Goal: Task Accomplishment & Management: Use online tool/utility

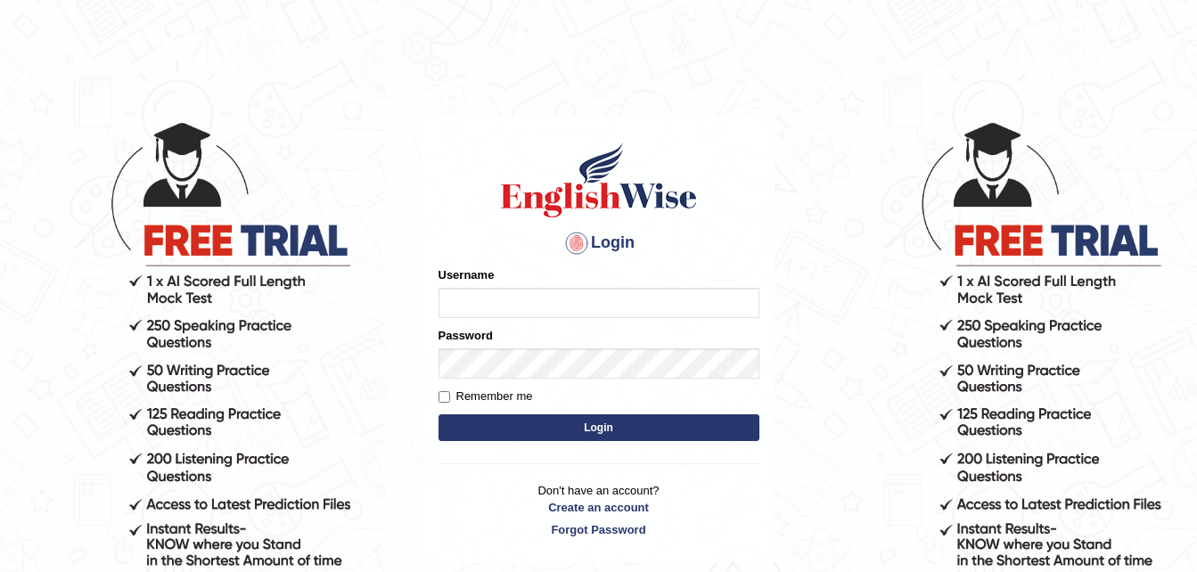
type input "Parneel"
click at [488, 418] on button "Login" at bounding box center [599, 428] width 321 height 27
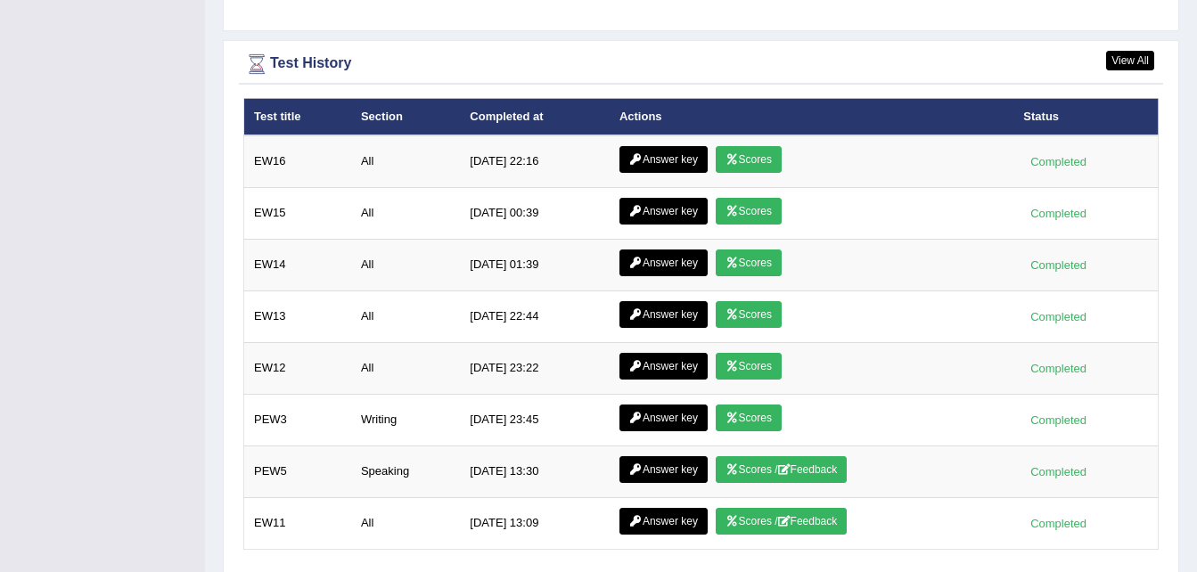
scroll to position [2558, 0]
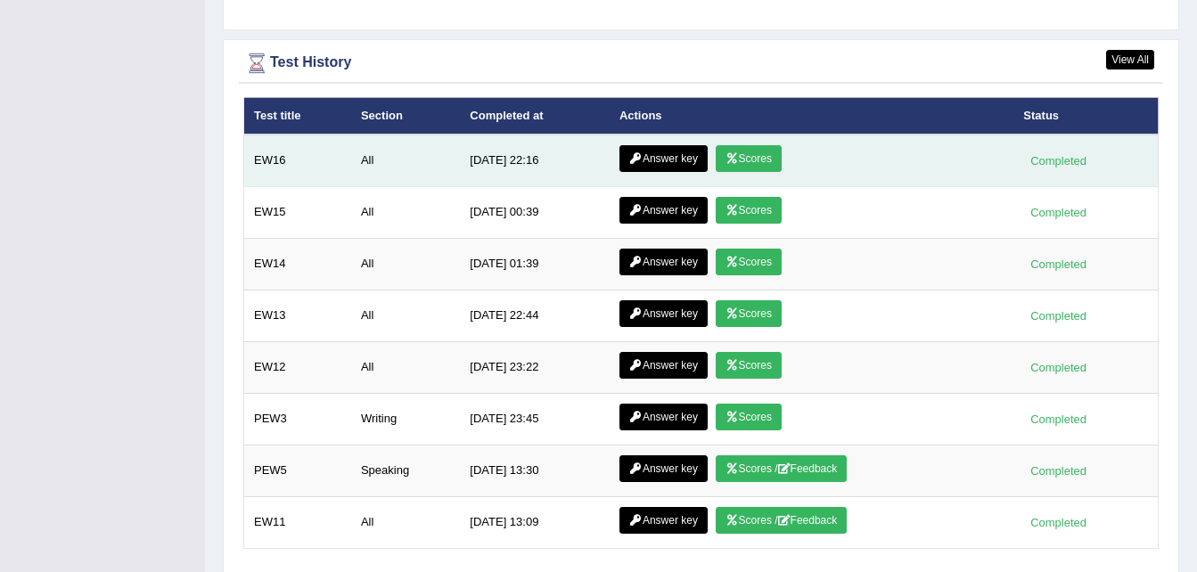
click at [665, 152] on link "Answer key" at bounding box center [664, 158] width 88 height 27
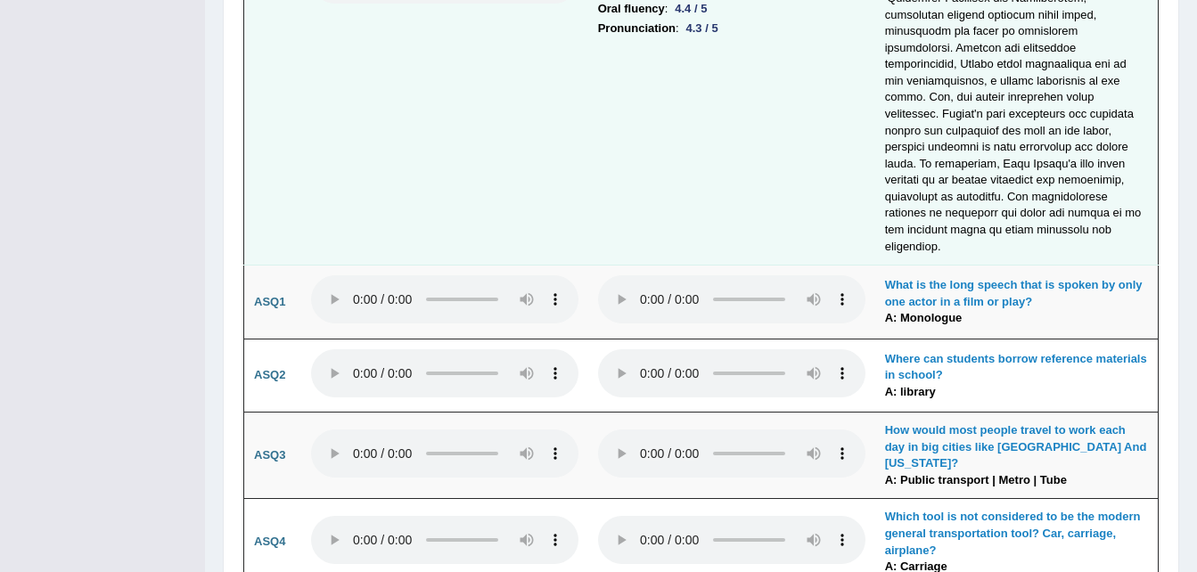
scroll to position [4531, 0]
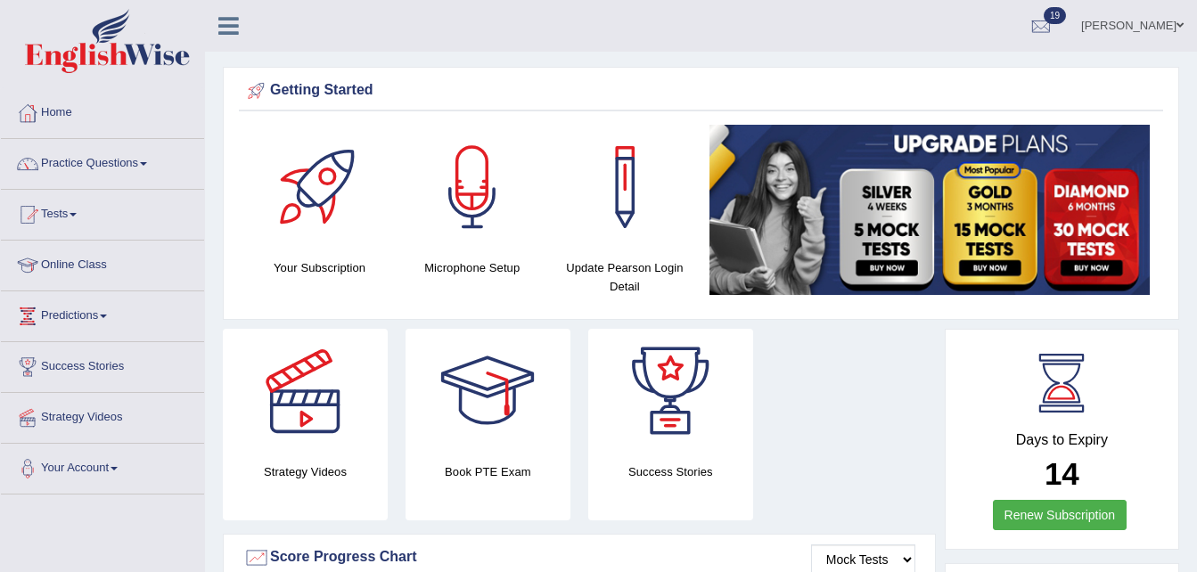
scroll to position [2444, 0]
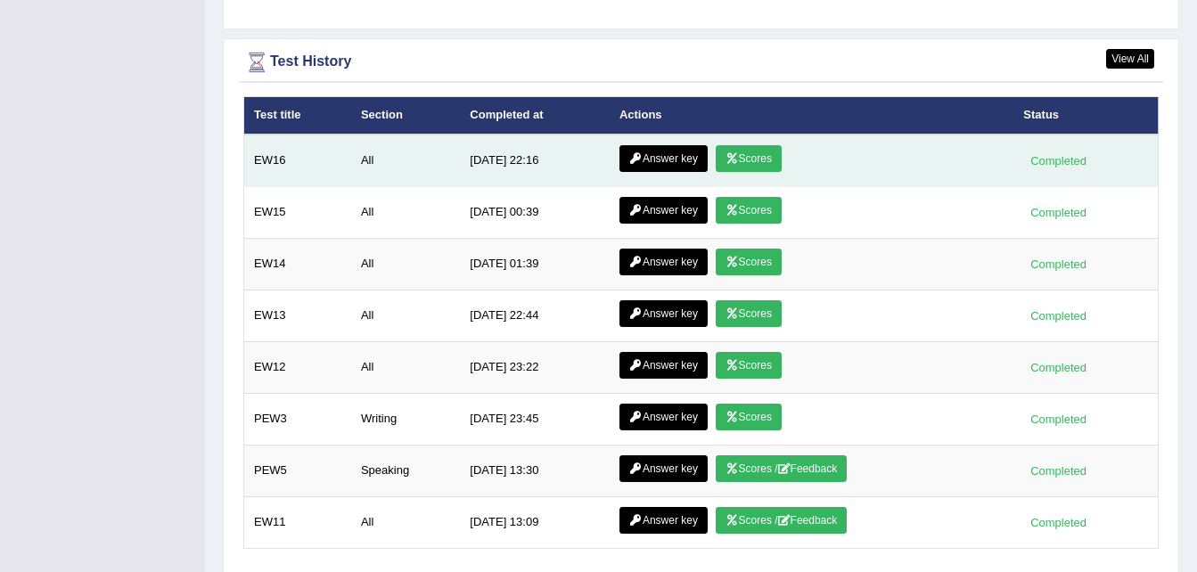
click at [653, 151] on link "Answer key" at bounding box center [664, 158] width 88 height 27
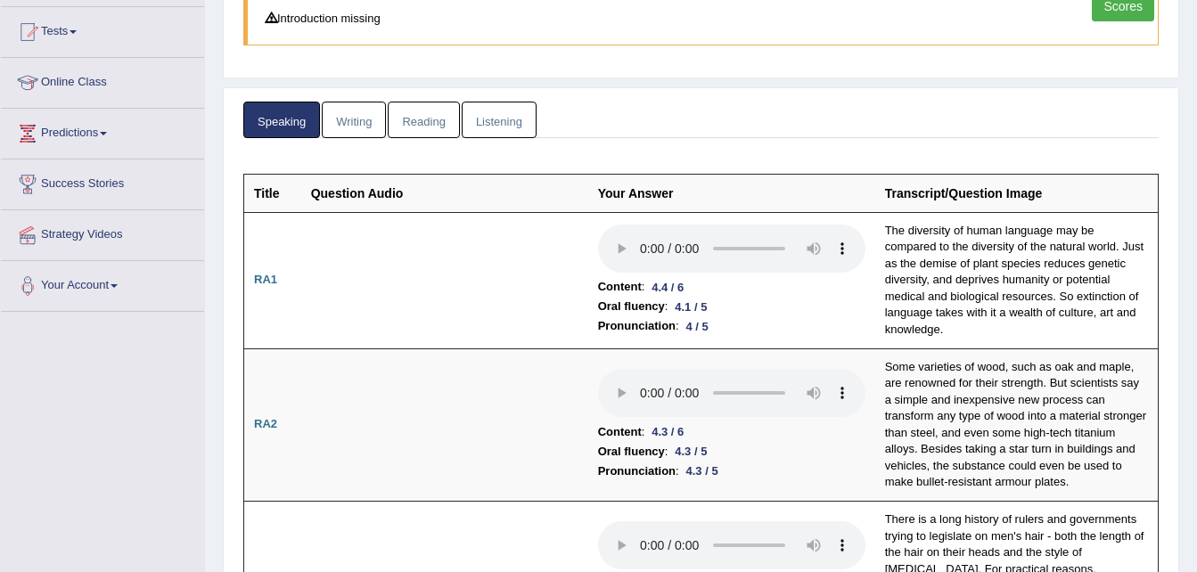
click at [347, 123] on link "Writing" at bounding box center [354, 120] width 64 height 37
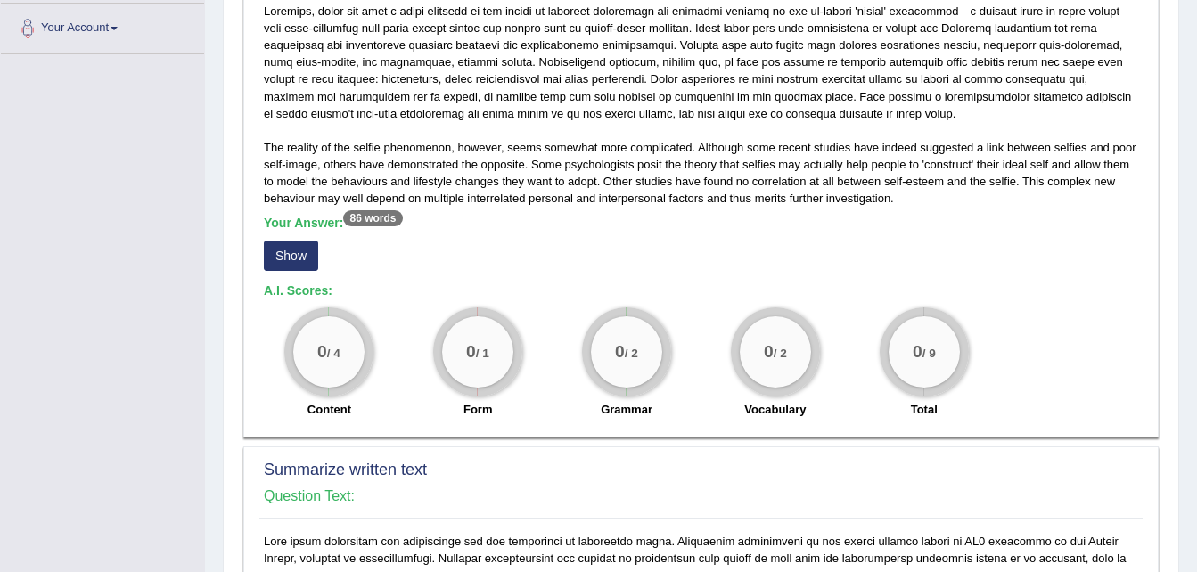
scroll to position [442, 0]
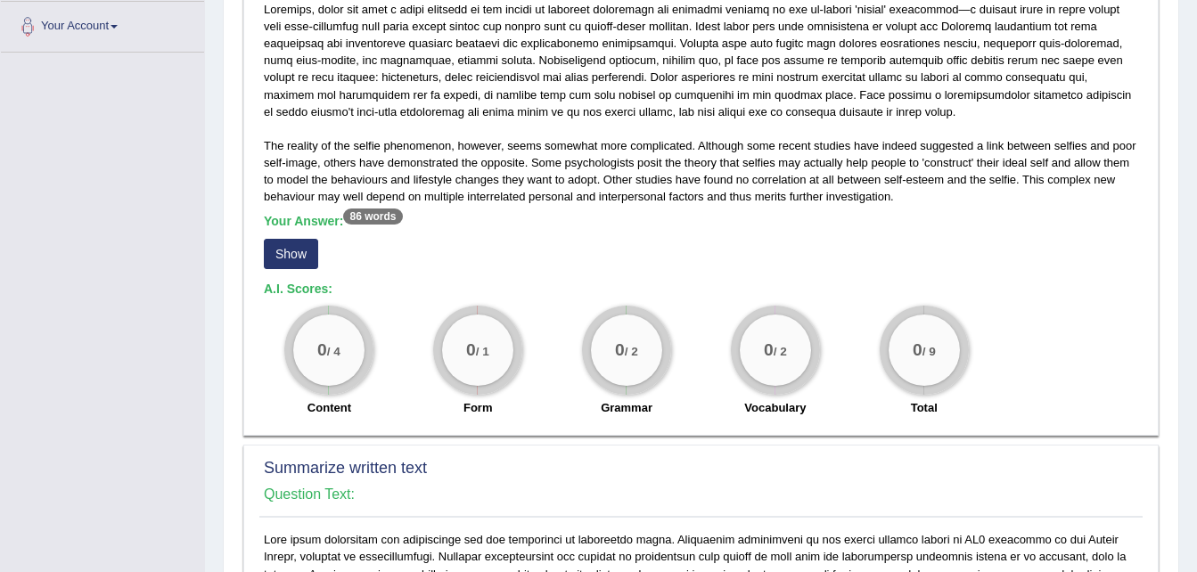
click at [301, 237] on div "Your Answer: 86 words Show" at bounding box center [701, 244] width 875 height 60
click at [301, 250] on button "Show" at bounding box center [291, 254] width 54 height 30
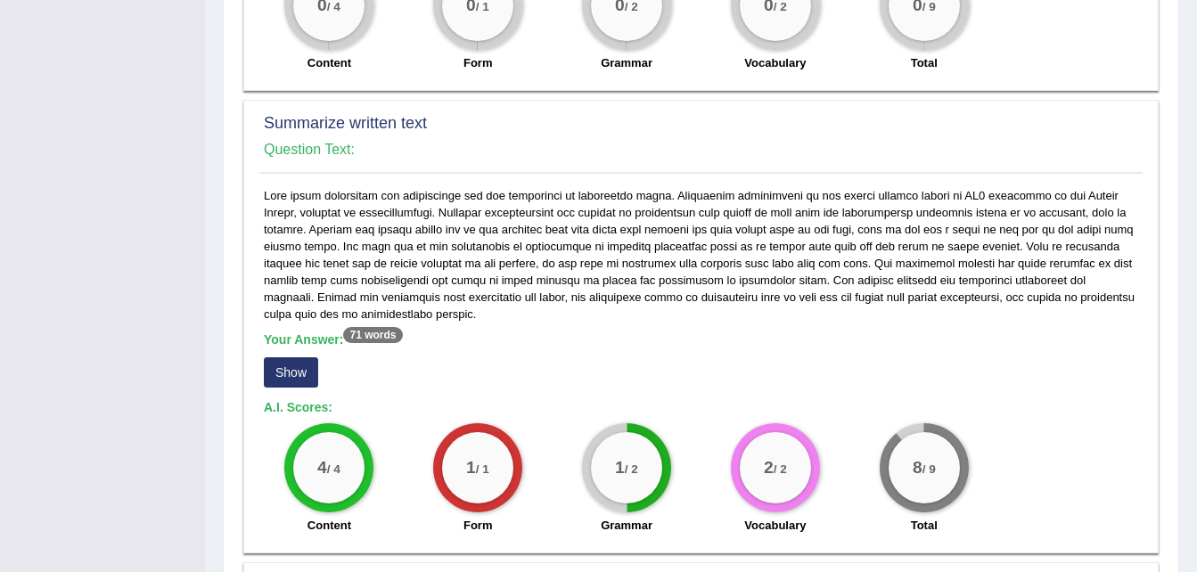
scroll to position [821, 0]
click at [286, 378] on button "Show" at bounding box center [291, 372] width 54 height 30
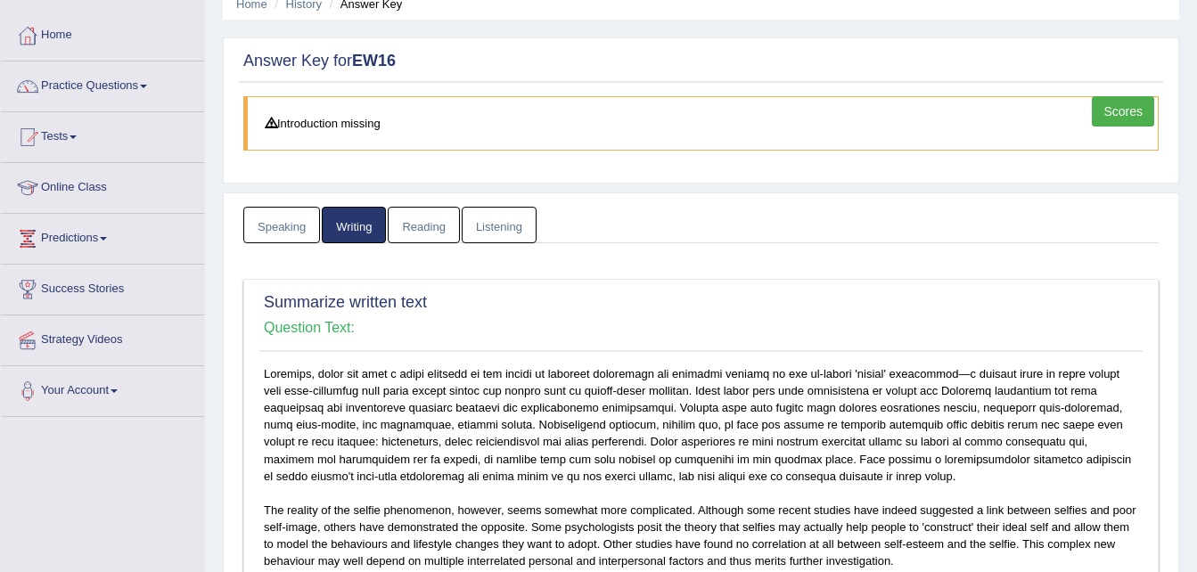
scroll to position [73, 0]
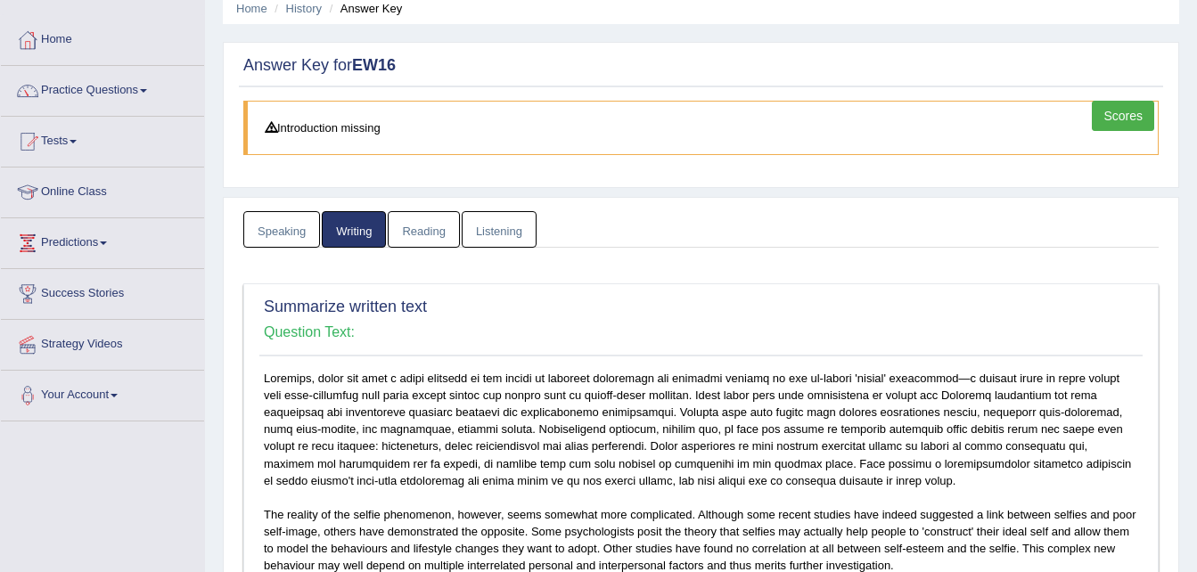
click at [423, 238] on link "Reading" at bounding box center [423, 229] width 71 height 37
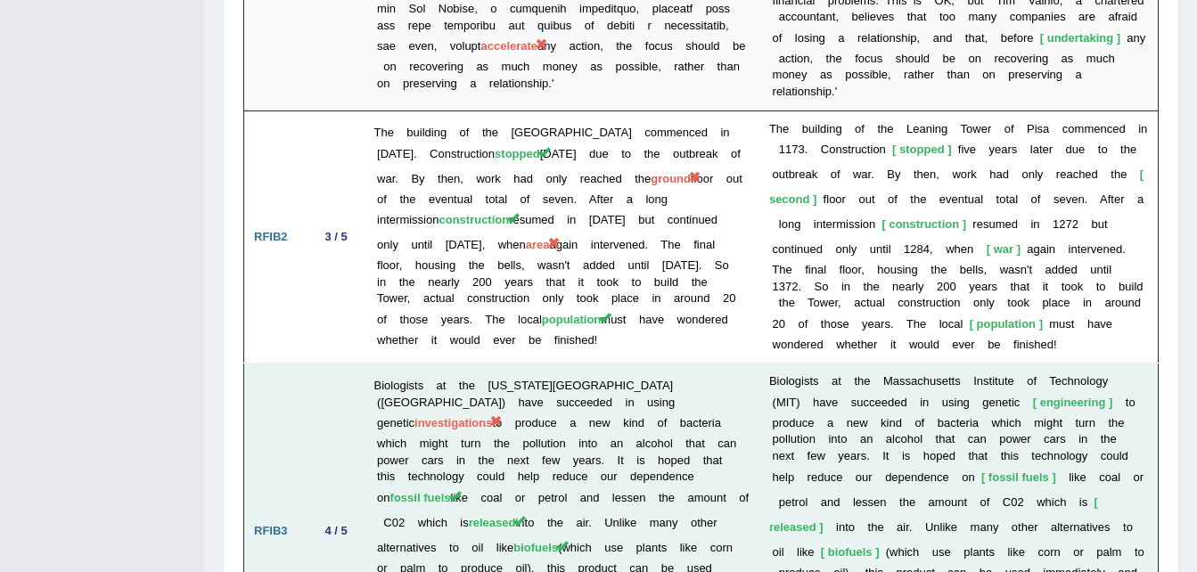
scroll to position [2784, 0]
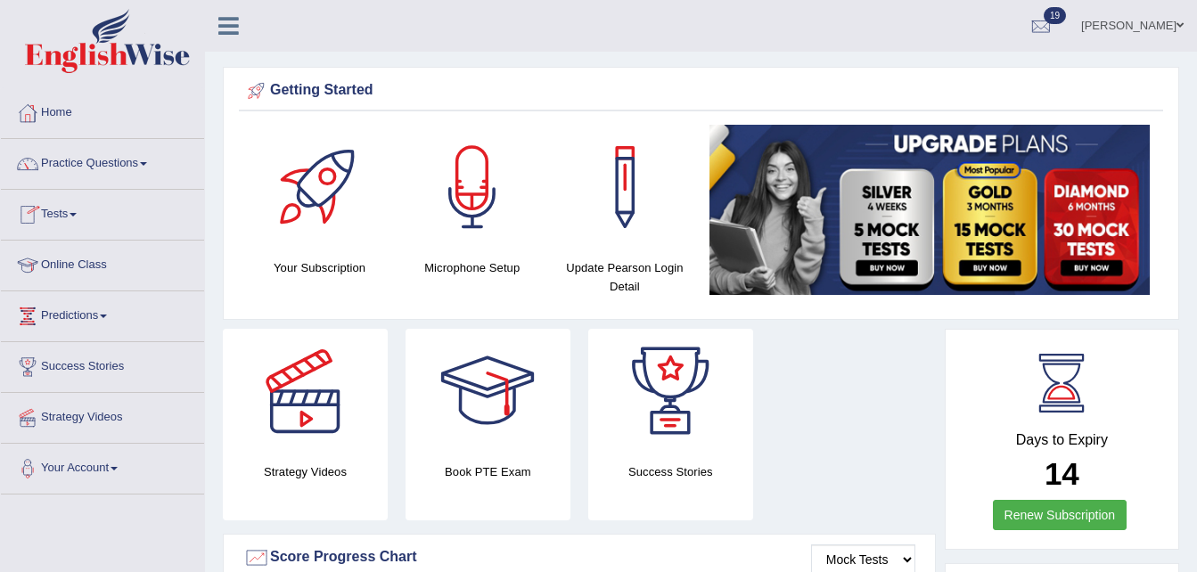
click at [77, 216] on span at bounding box center [73, 215] width 7 height 4
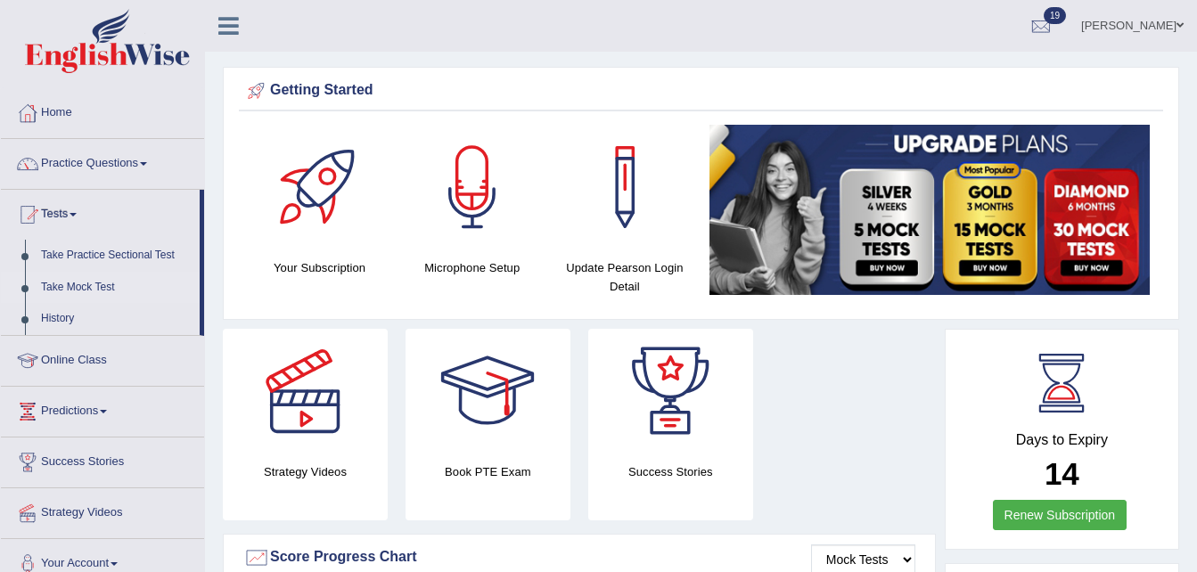
click at [116, 285] on link "Take Mock Test" at bounding box center [116, 288] width 167 height 32
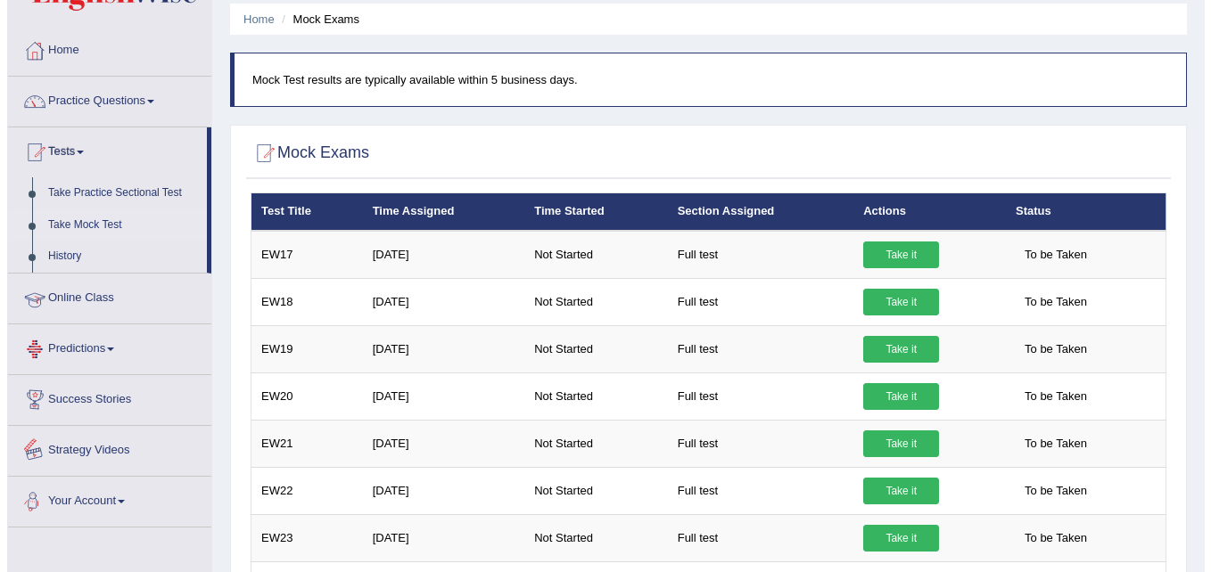
scroll to position [62, 0]
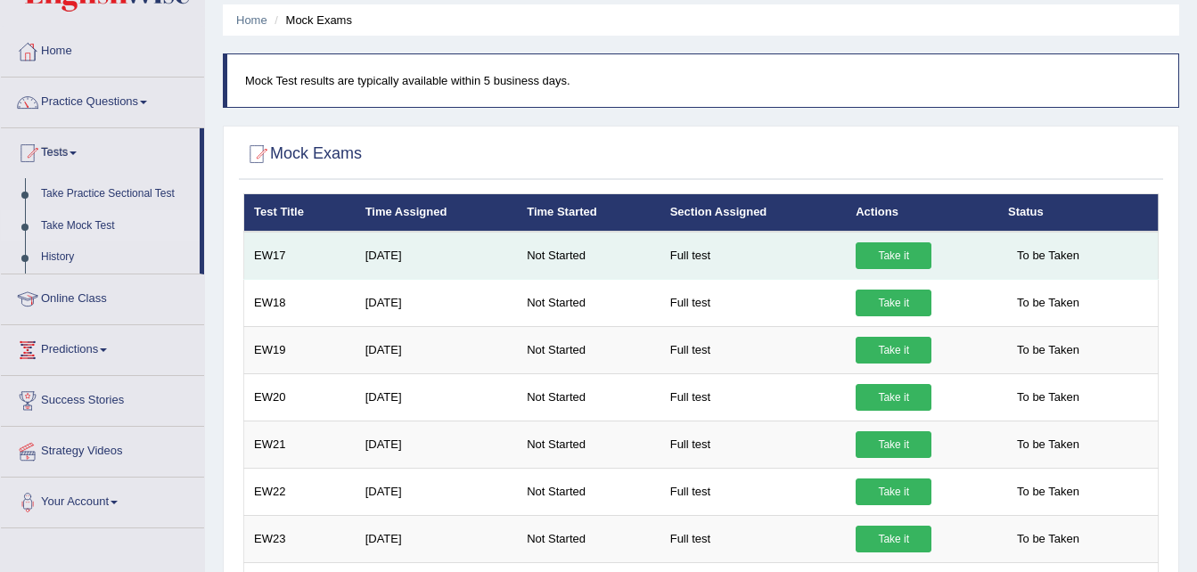
click at [891, 260] on link "Take it" at bounding box center [894, 255] width 76 height 27
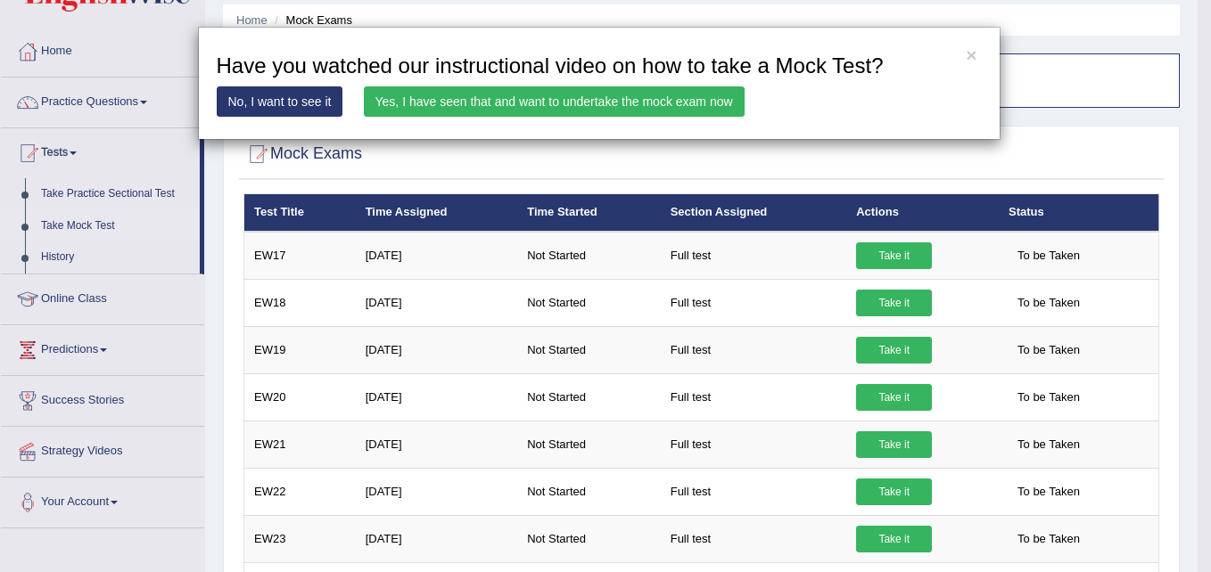
click at [509, 99] on link "Yes, I have seen that and want to undertake the mock exam now" at bounding box center [554, 101] width 381 height 30
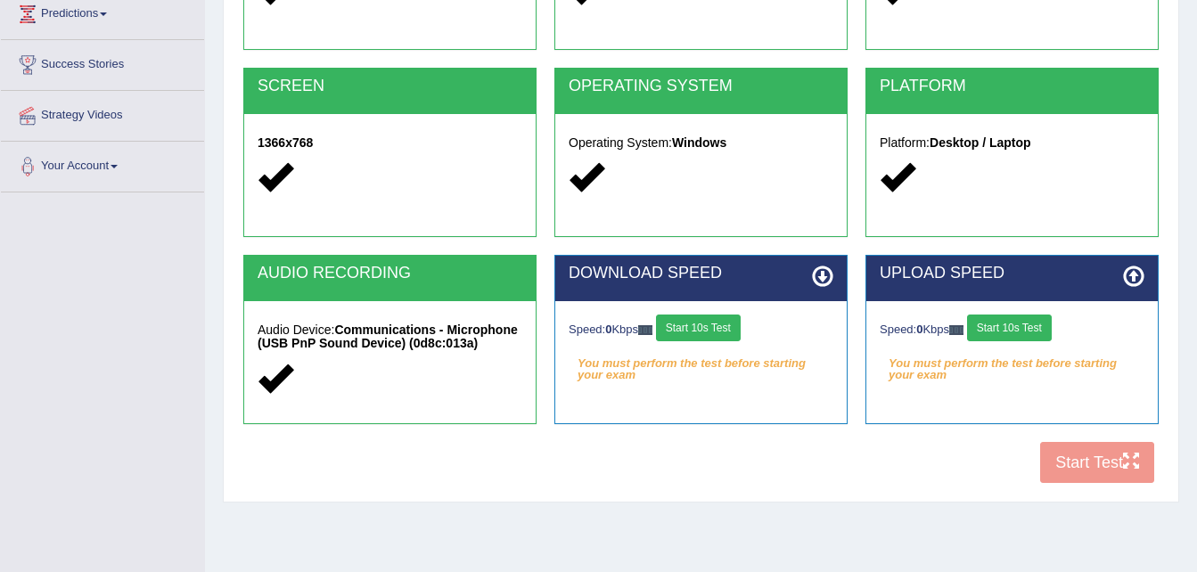
scroll to position [364, 0]
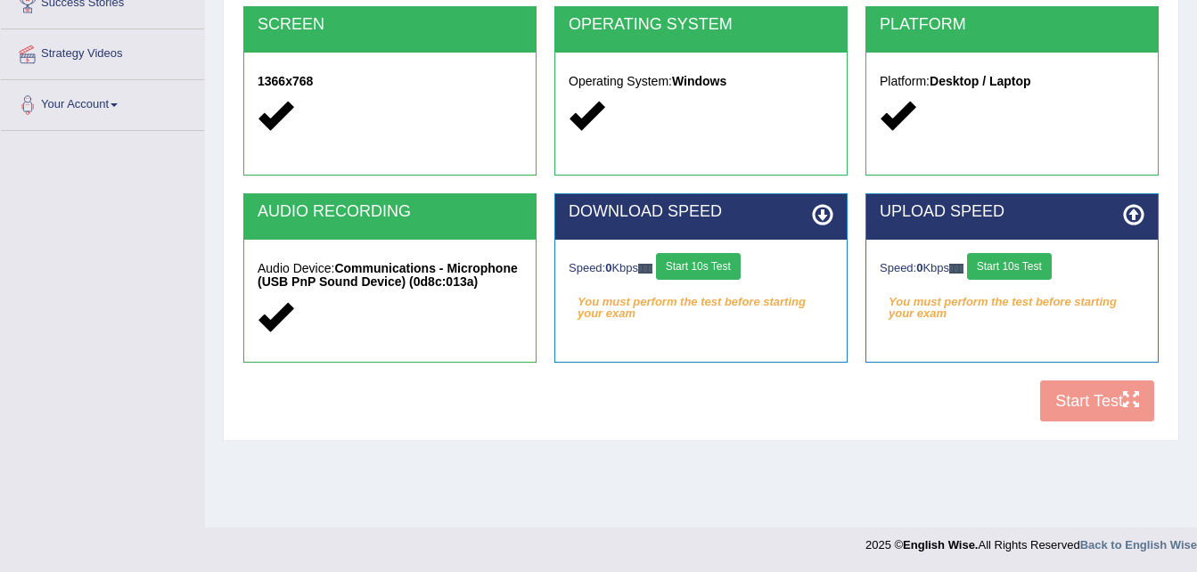
click at [707, 267] on button "Start 10s Test" at bounding box center [698, 266] width 85 height 27
click at [1037, 269] on button "Start 10s Test" at bounding box center [1009, 266] width 85 height 27
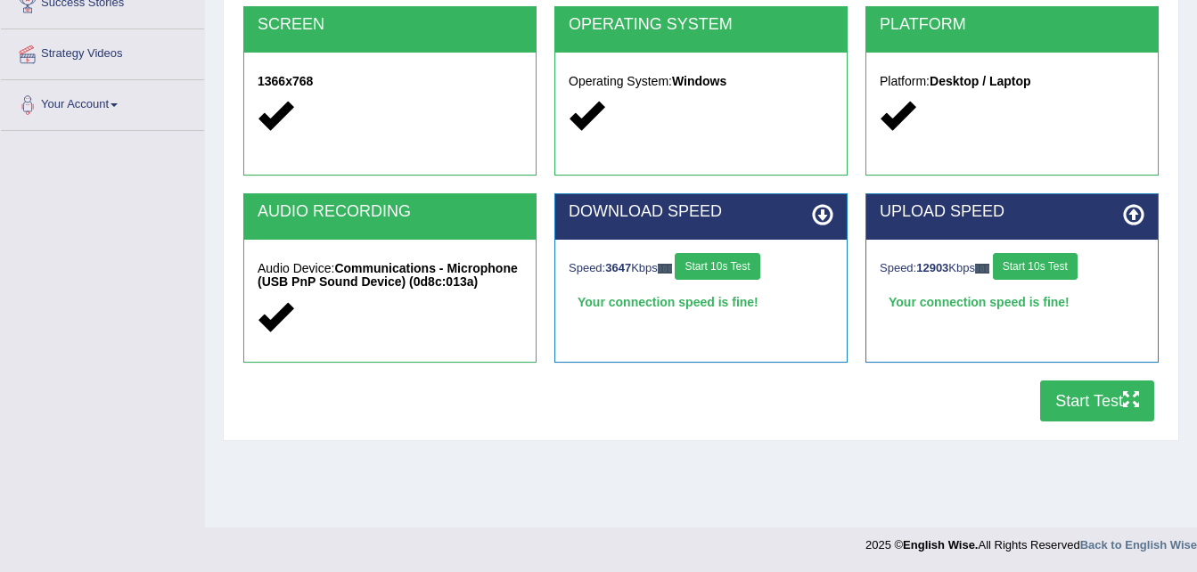
click at [1091, 402] on button "Start Test" at bounding box center [1097, 401] width 114 height 41
